Goal: Obtain resource: Obtain resource

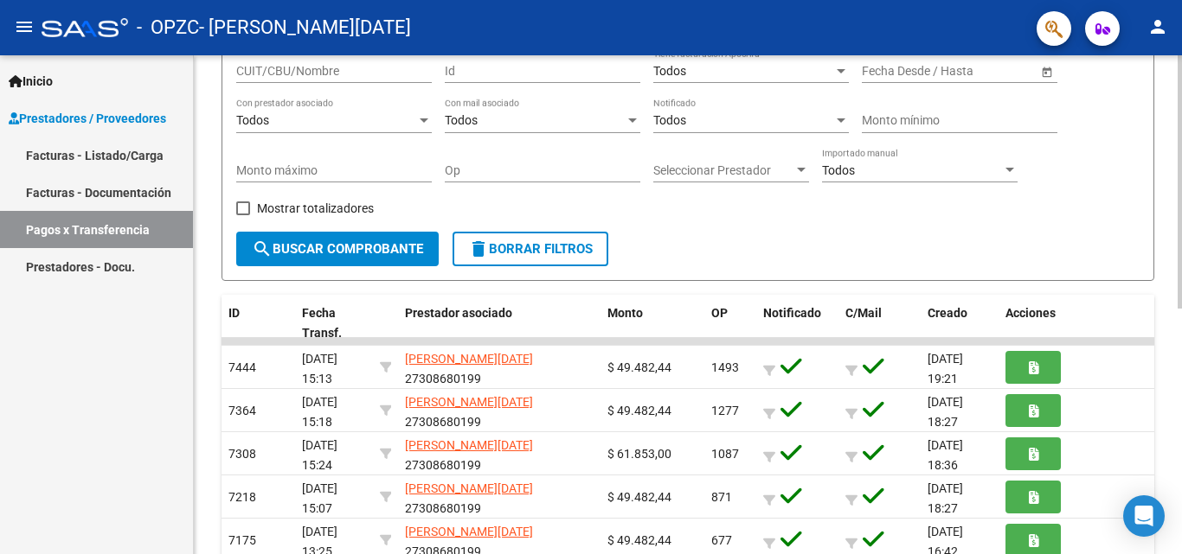
scroll to position [157, 0]
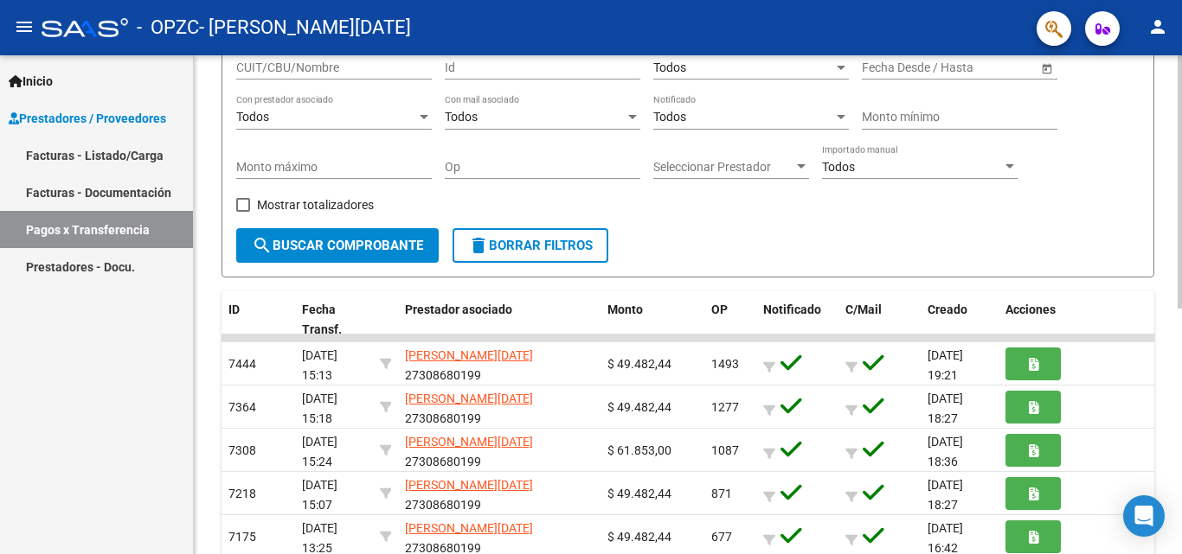
click at [1181, 340] on div at bounding box center [1179, 261] width 4 height 253
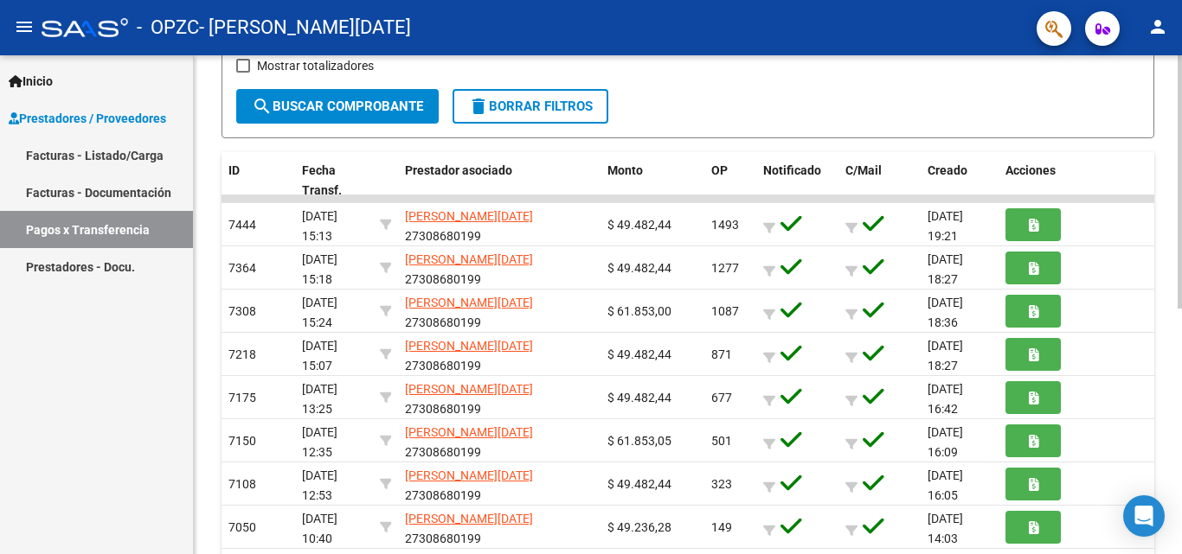
scroll to position [294, 0]
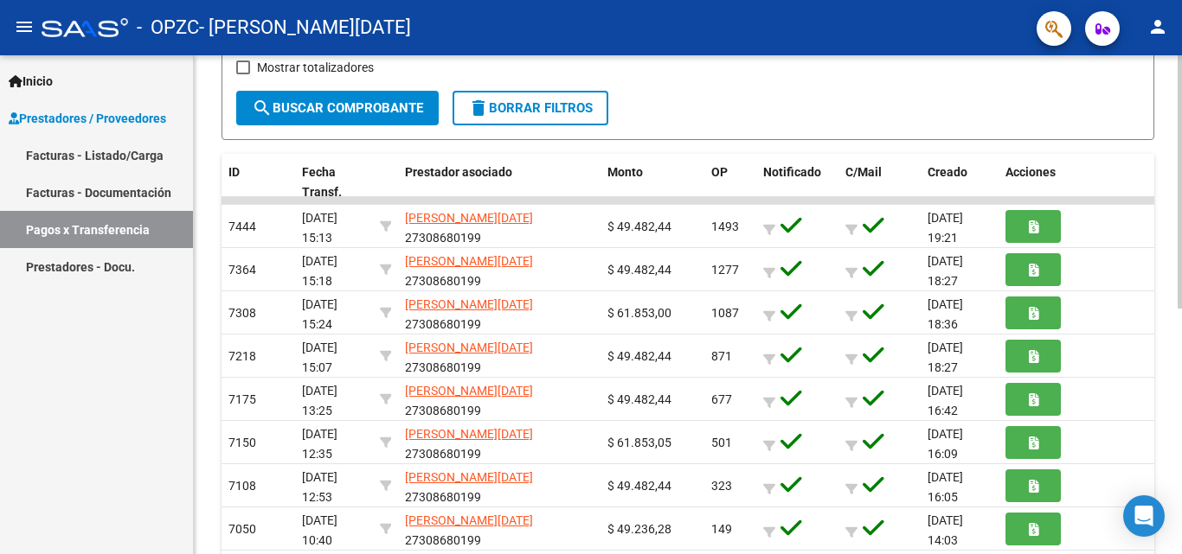
click at [1169, 403] on div "PRESTADORES -> Pagos por Transferencia (alt+p) cloud_download Exportar CSV Impo…" at bounding box center [690, 251] width 992 height 981
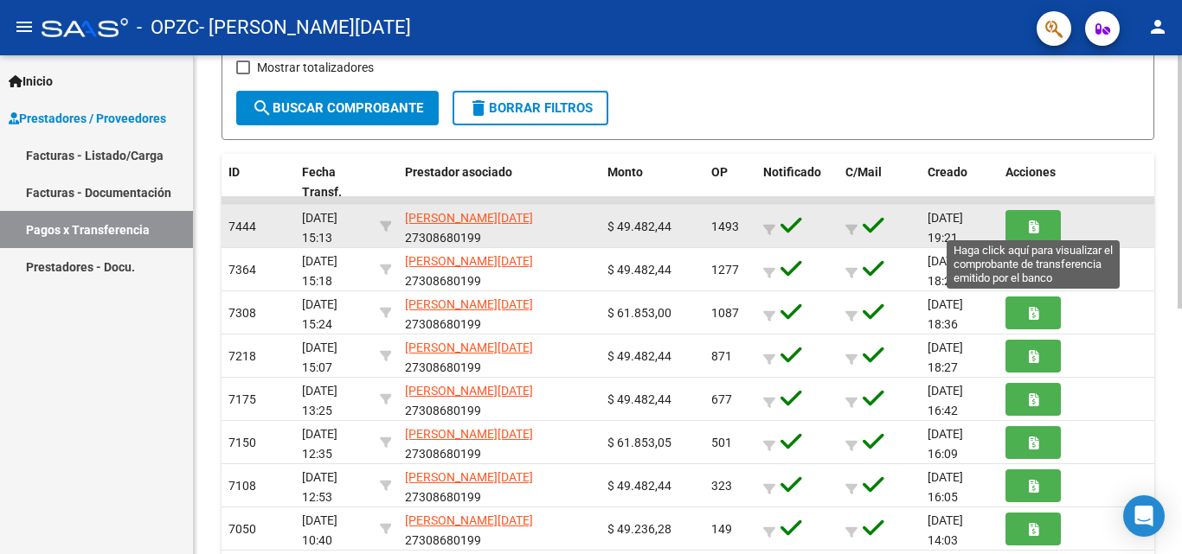
click at [1029, 222] on icon "button" at bounding box center [1034, 227] width 10 height 13
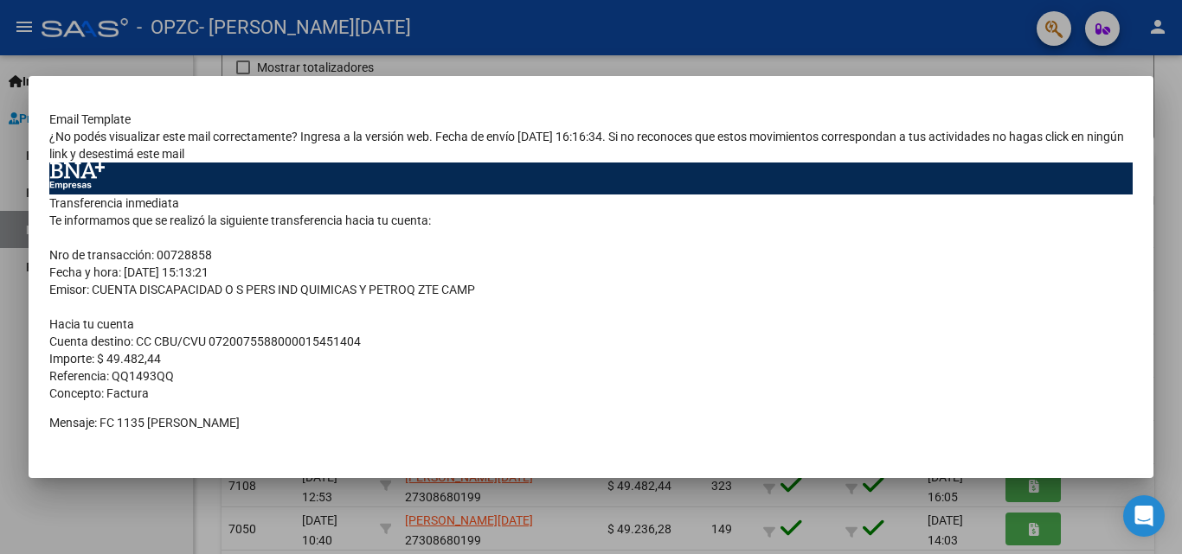
click at [103, 195] on td "Transferencia inmediata Te informamos que se realizó la siguiente transferencia…" at bounding box center [590, 387] width 1083 height 384
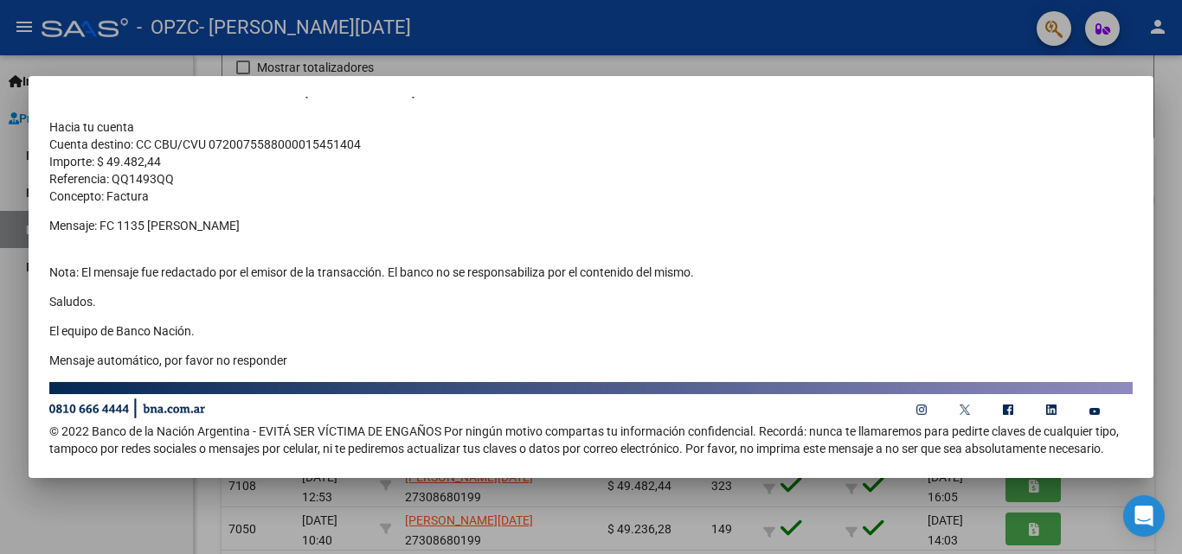
click at [861, 65] on div at bounding box center [591, 277] width 1182 height 554
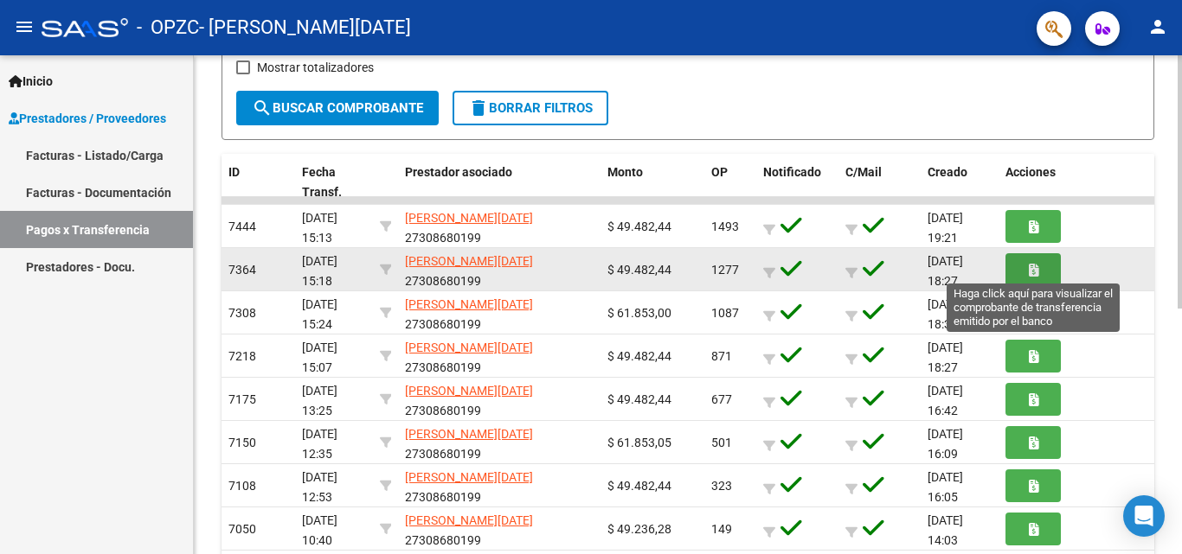
click at [1020, 267] on button "button" at bounding box center [1032, 269] width 55 height 32
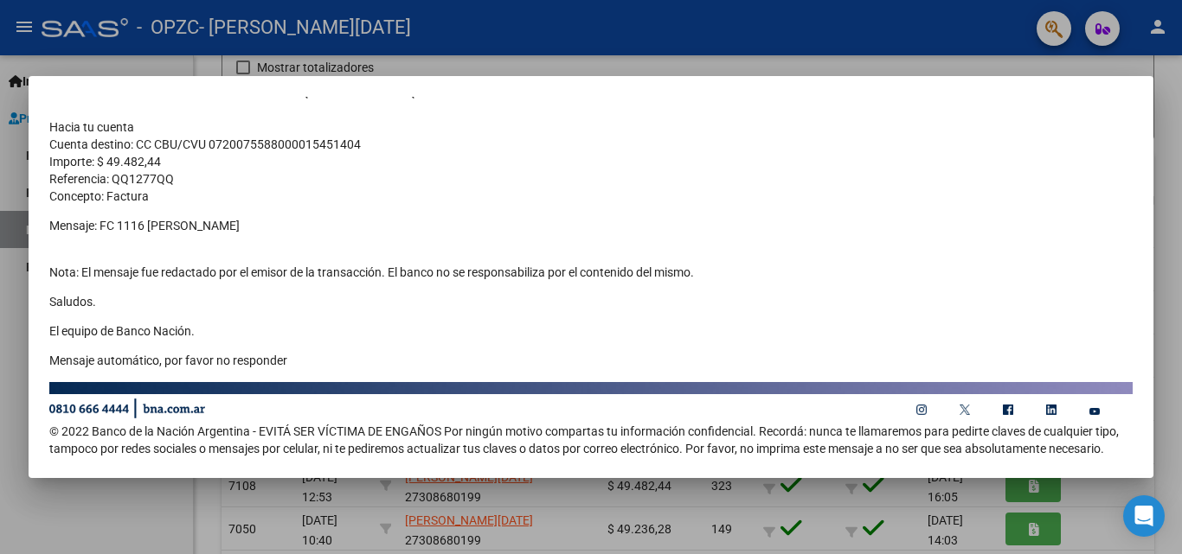
click at [1119, 63] on div at bounding box center [591, 277] width 1182 height 554
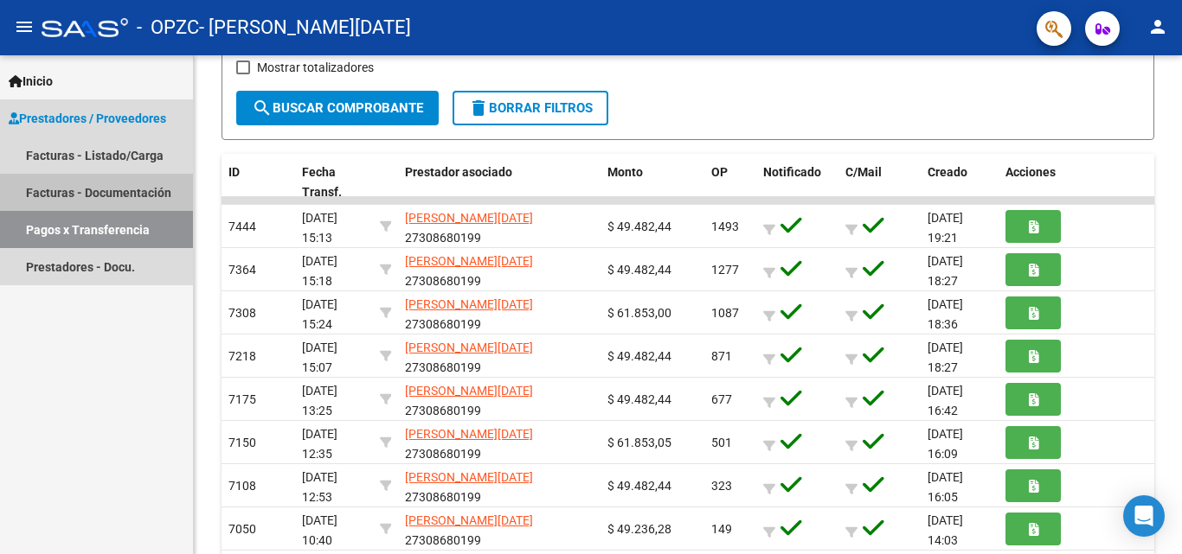
click at [66, 187] on link "Facturas - Documentación" at bounding box center [96, 192] width 193 height 37
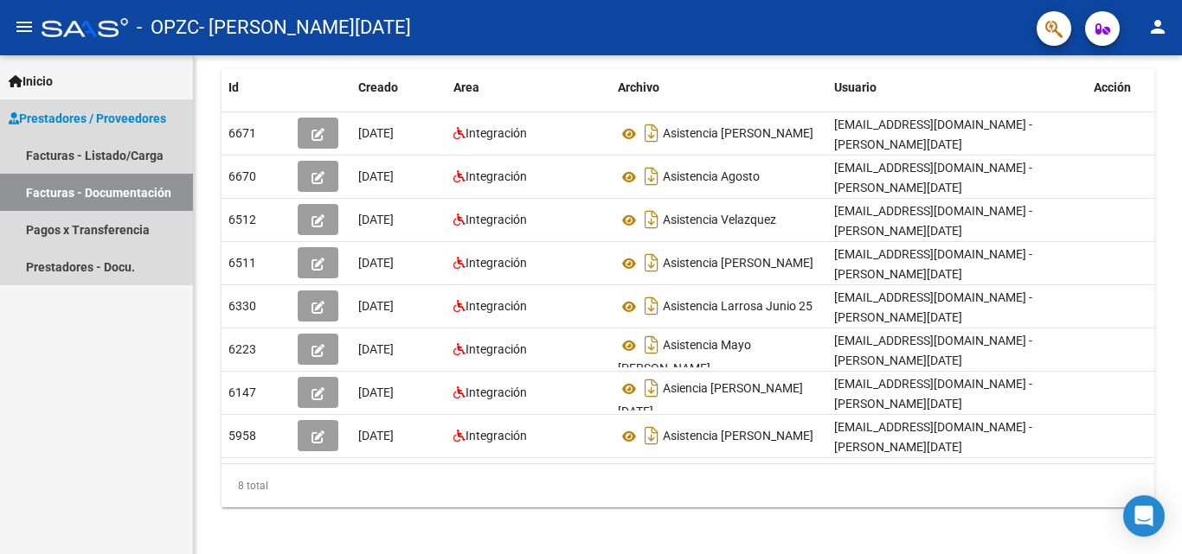
click at [66, 187] on link "Facturas - Documentación" at bounding box center [96, 192] width 193 height 37
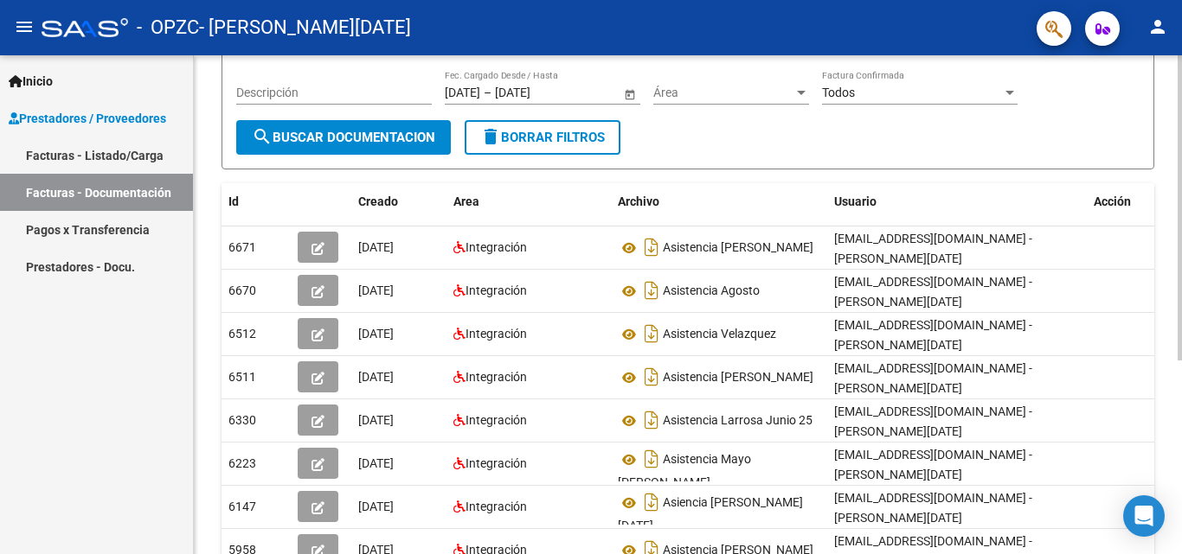
scroll to position [178, 0]
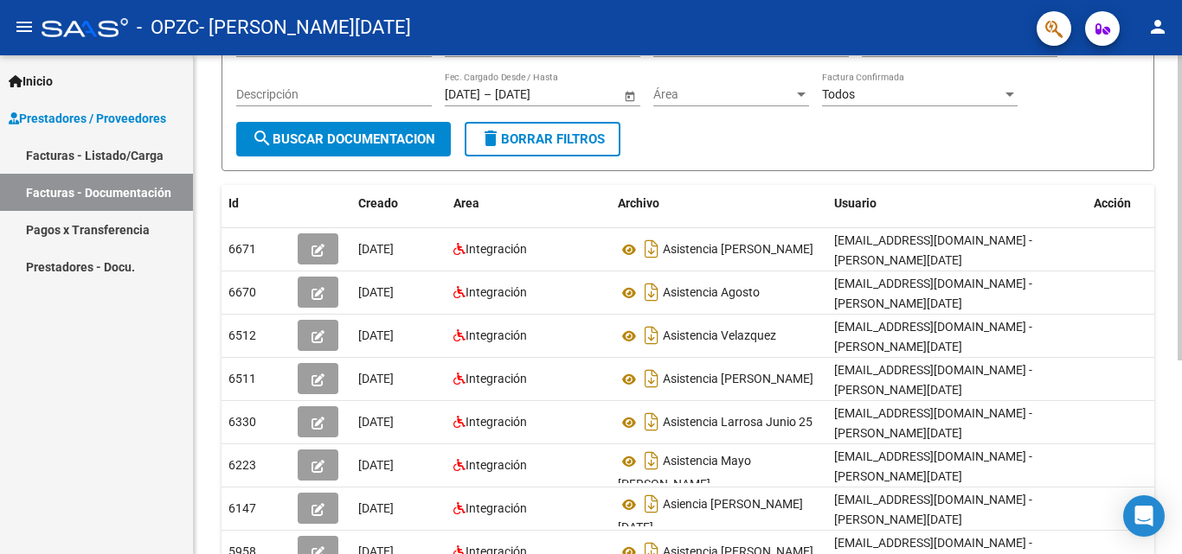
click at [1176, 438] on div "PRESTADORES -> Comprobantes - Documentación Respaldatoria cloud_download Export…" at bounding box center [690, 278] width 992 height 802
